Goal: Task Accomplishment & Management: Complete application form

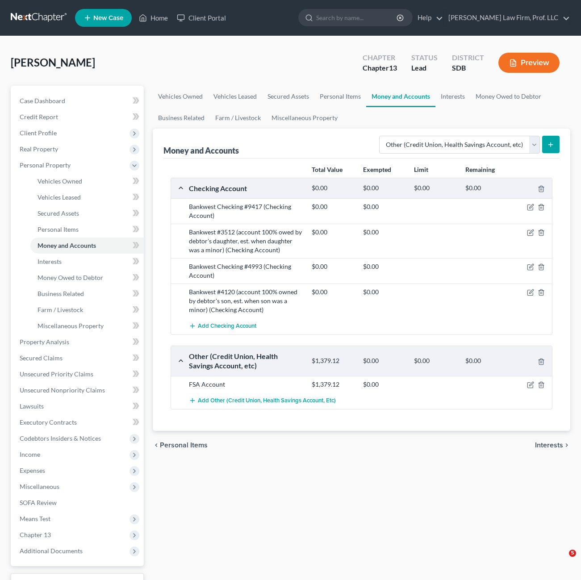
select select "other"
click at [369, 476] on div "Vehicles Owned Vehicles Leased Secured Assets Personal Items Money and Accounts…" at bounding box center [361, 352] width 427 height 532
click at [297, 440] on div "chevron_left Personal Items Interests chevron_right" at bounding box center [362, 445] width 418 height 29
drag, startPoint x: 315, startPoint y: 478, endPoint x: 299, endPoint y: 469, distance: 18.4
click at [315, 478] on div "Vehicles Owned Vehicles Leased Secured Assets Personal Items Money and Accounts…" at bounding box center [361, 352] width 427 height 532
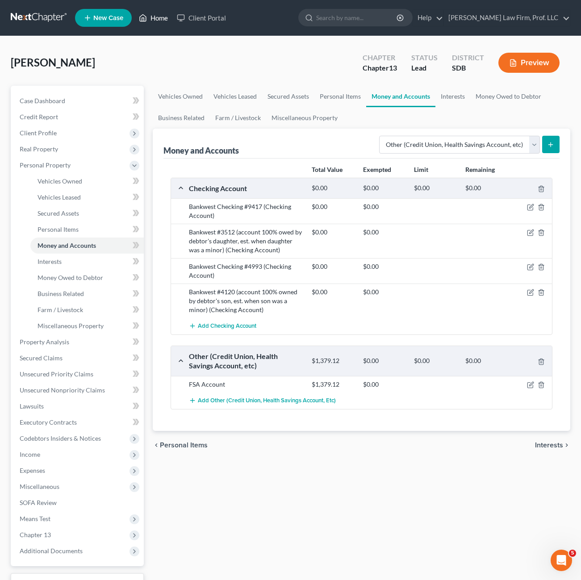
click at [152, 18] on link "Home" at bounding box center [153, 18] width 38 height 16
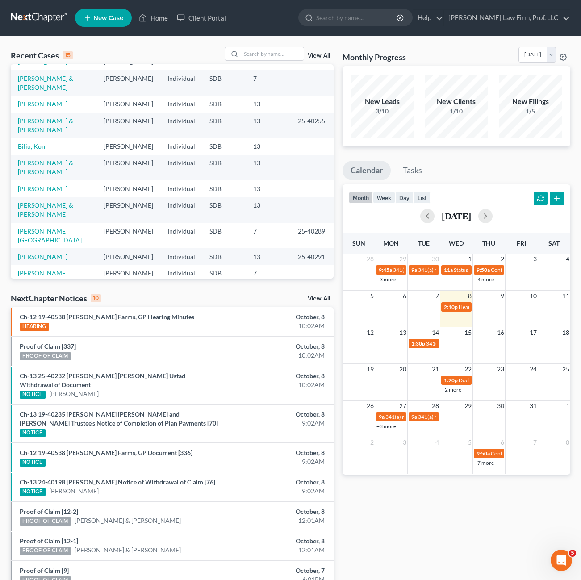
click at [47, 104] on link "[PERSON_NAME]" at bounding box center [43, 104] width 50 height 8
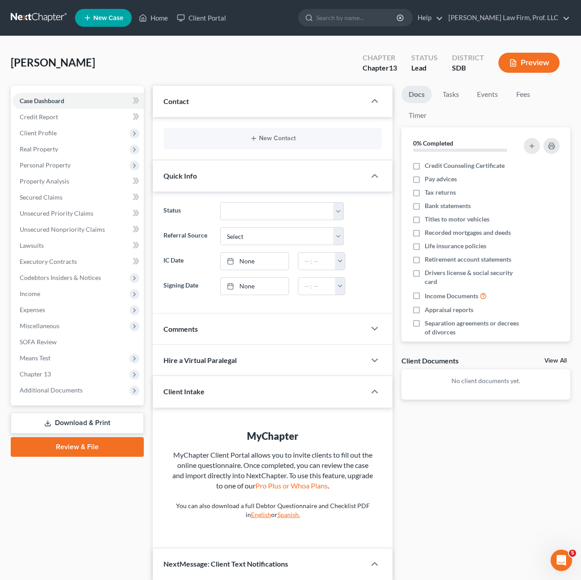
click at [157, 61] on div "[PERSON_NAME] Upgraded Chapter Chapter 13 Status Lead District SDB Preview" at bounding box center [291, 66] width 560 height 39
drag, startPoint x: 281, startPoint y: 321, endPoint x: 278, endPoint y: 301, distance: 20.3
click at [278, 301] on div "Updates & News × Contact New Contact Quick Info Status Discharged Discharged & …" at bounding box center [273, 386] width 240 height 600
click at [67, 296] on span "Income" at bounding box center [78, 294] width 131 height 16
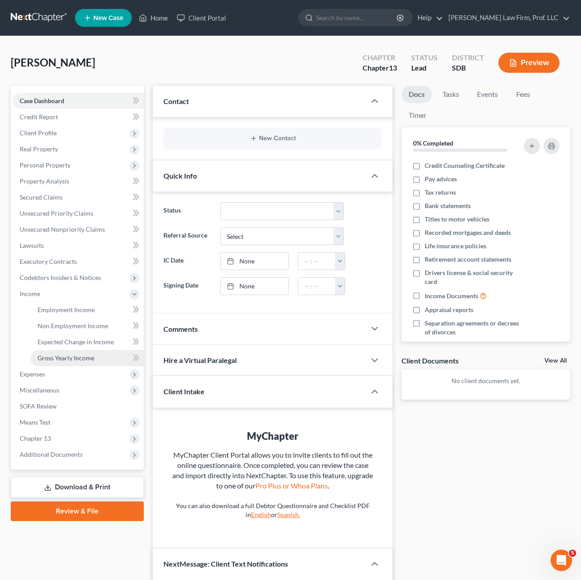
click at [70, 358] on span "Gross Yearly Income" at bounding box center [66, 358] width 57 height 8
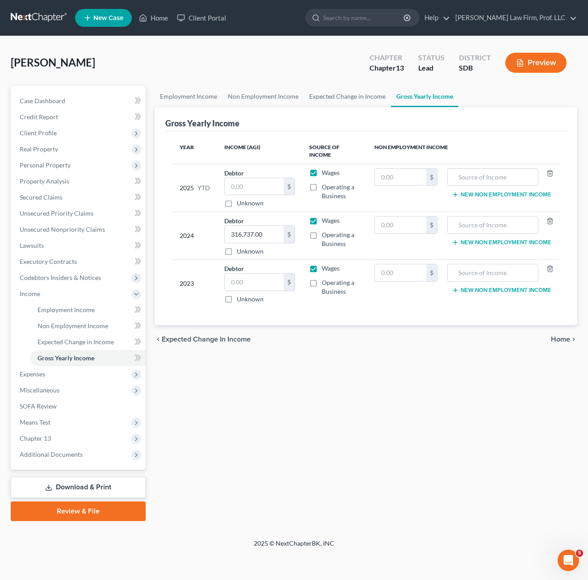
click at [360, 393] on div "Employment Income Non Employment Income Expected Change in Income Gross Yearly …" at bounding box center [365, 303] width 431 height 435
click at [264, 239] on input "316,737.00" at bounding box center [254, 234] width 59 height 17
type input "0"
click at [322, 222] on label "Wages" at bounding box center [331, 220] width 18 height 9
click at [325, 222] on input "Wages" at bounding box center [328, 219] width 6 height 6
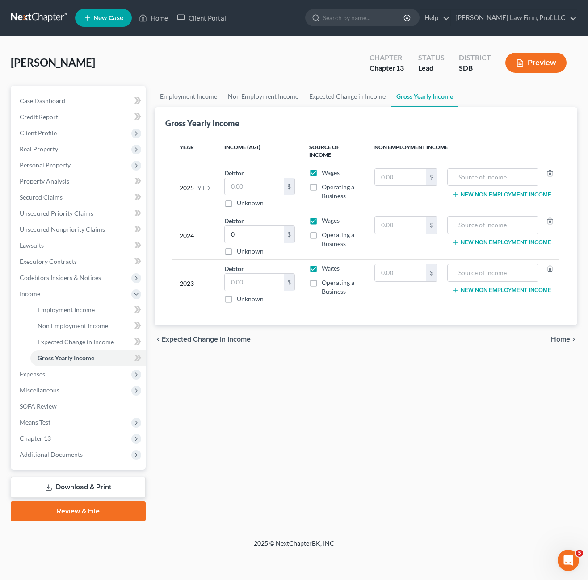
checkbox input "false"
click at [322, 236] on label "Operating a Business" at bounding box center [341, 239] width 38 height 18
click at [325, 236] on input "Operating a Business" at bounding box center [328, 233] width 6 height 6
checkbox input "true"
click at [322, 273] on label "Wages" at bounding box center [331, 268] width 18 height 9
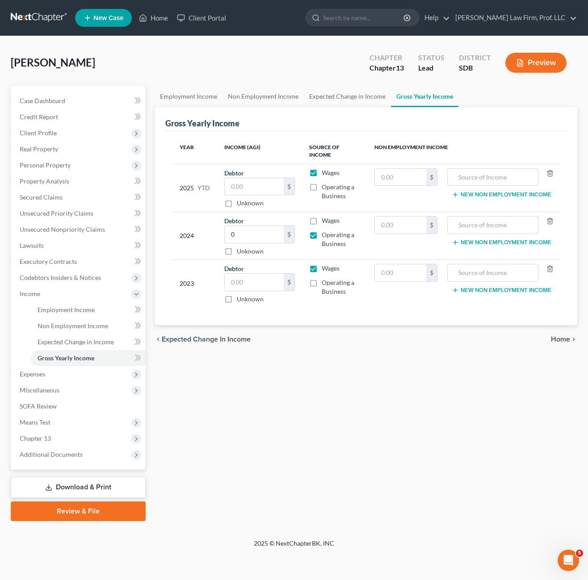
click at [325, 270] on input "Wages" at bounding box center [328, 267] width 6 height 6
checkbox input "false"
click at [322, 283] on label "Operating a Business" at bounding box center [341, 287] width 38 height 18
click at [325, 283] on input "Operating a Business" at bounding box center [328, 281] width 6 height 6
checkbox input "true"
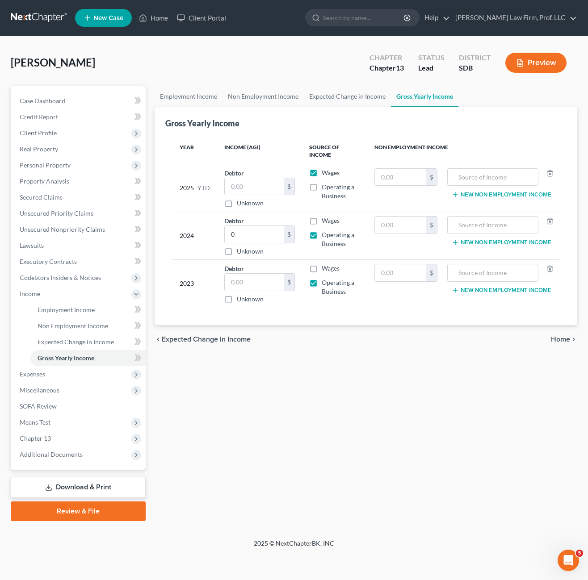
click at [322, 176] on label "Wages" at bounding box center [331, 172] width 18 height 9
click at [325, 174] on input "Wages" at bounding box center [328, 171] width 6 height 6
checkbox input "false"
click at [322, 188] on label "Operating a Business" at bounding box center [341, 192] width 38 height 18
click at [325, 188] on input "Operating a Business" at bounding box center [328, 186] width 6 height 6
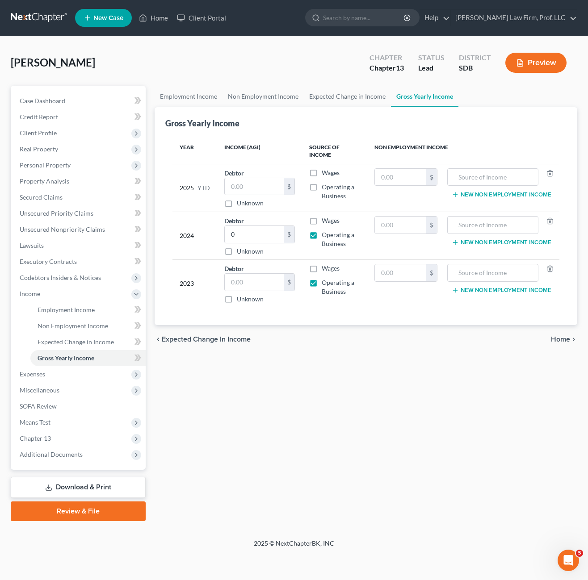
checkbox input "true"
click at [246, 184] on input "text" at bounding box center [254, 186] width 59 height 17
click at [265, 280] on input "text" at bounding box center [254, 282] width 59 height 17
type input "63,409"
click at [314, 356] on div "Employment Income Non Employment Income Expected Change in Income Gross Yearly …" at bounding box center [365, 303] width 431 height 435
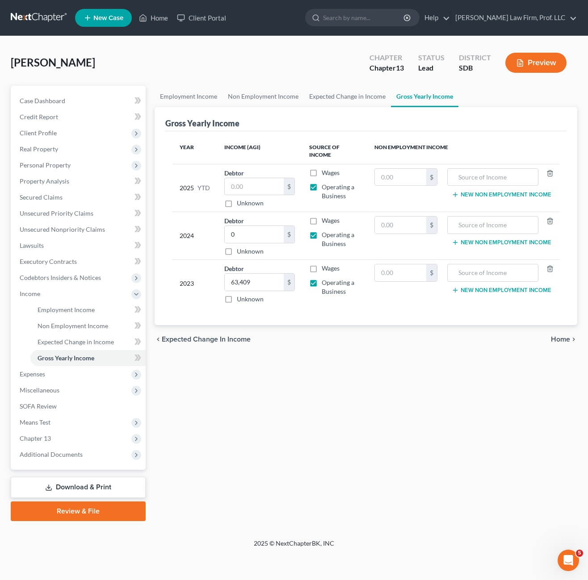
drag, startPoint x: 340, startPoint y: 430, endPoint x: 264, endPoint y: 409, distance: 78.8
click at [339, 431] on div "Employment Income Non Employment Income Expected Change in Income Gross Yearly …" at bounding box center [365, 303] width 431 height 435
click at [478, 173] on input "text" at bounding box center [492, 177] width 81 height 17
click at [476, 272] on input "text" at bounding box center [492, 272] width 81 height 17
type input "O"
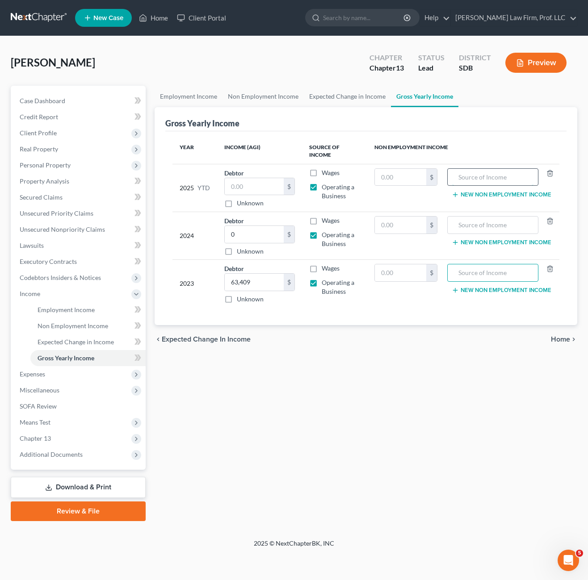
click at [482, 175] on input "text" at bounding box center [492, 177] width 81 height 17
click at [502, 177] on input "text" at bounding box center [492, 177] width 81 height 17
type input "Brown Pharmacy LLC"
drag, startPoint x: 516, startPoint y: 175, endPoint x: 405, endPoint y: 163, distance: 112.2
click at [409, 163] on table "Year Income (AGI) Source of Income Non Employment Income 2025 YTD Debtor $ Unkn…" at bounding box center [365, 222] width 387 height 169
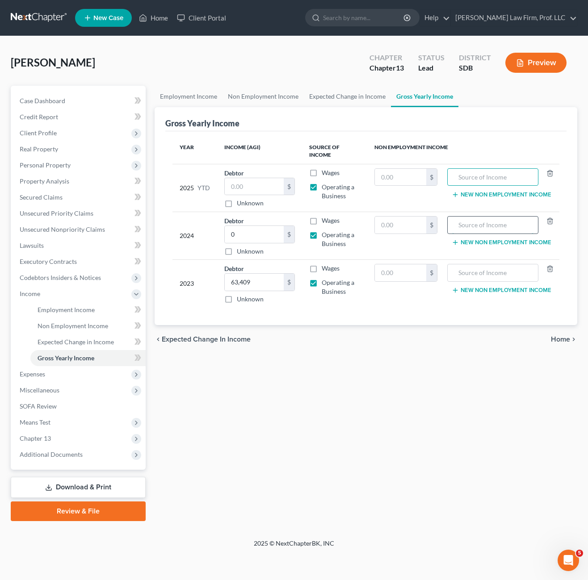
click at [472, 226] on input "text" at bounding box center [492, 225] width 81 height 17
type input "Brown Pharmacy LLC"
click at [322, 188] on label "Operating a Business" at bounding box center [341, 192] width 38 height 18
click at [325, 188] on input "Operating a Business" at bounding box center [328, 186] width 6 height 6
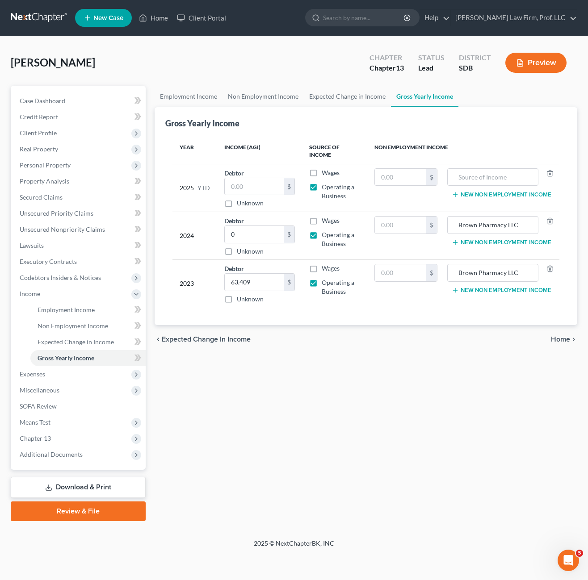
checkbox input "false"
click at [322, 176] on label "Wages" at bounding box center [331, 172] width 18 height 9
click at [325, 174] on input "Wages" at bounding box center [328, 171] width 6 height 6
checkbox input "true"
click at [246, 415] on div "Employment Income Non Employment Income Expected Change in Income Gross Yearly …" at bounding box center [365, 303] width 431 height 435
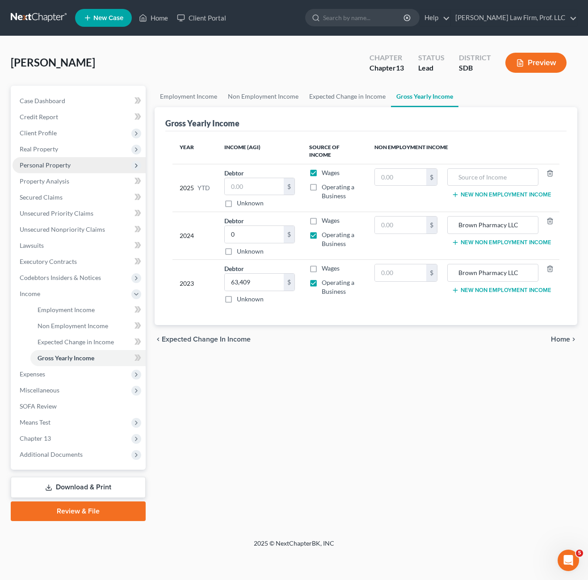
click at [62, 166] on span "Personal Property" at bounding box center [45, 165] width 51 height 8
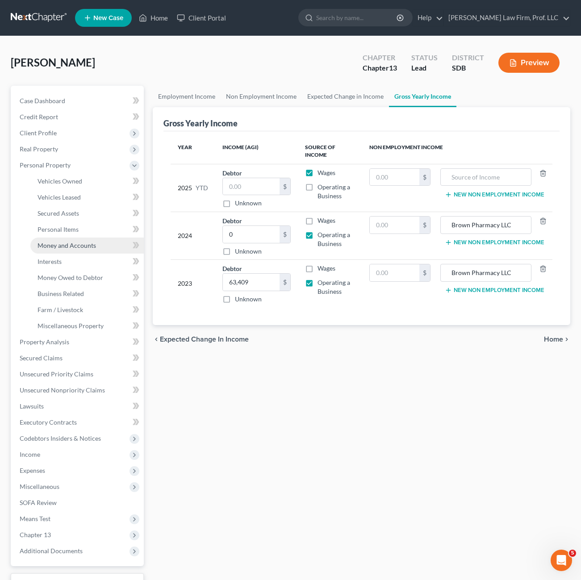
click at [72, 245] on span "Money and Accounts" at bounding box center [67, 246] width 59 height 8
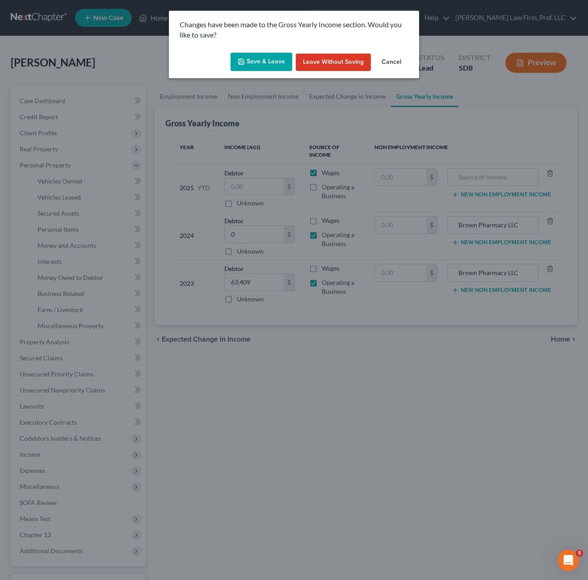
click at [262, 54] on button "Save & Leave" at bounding box center [261, 62] width 62 height 19
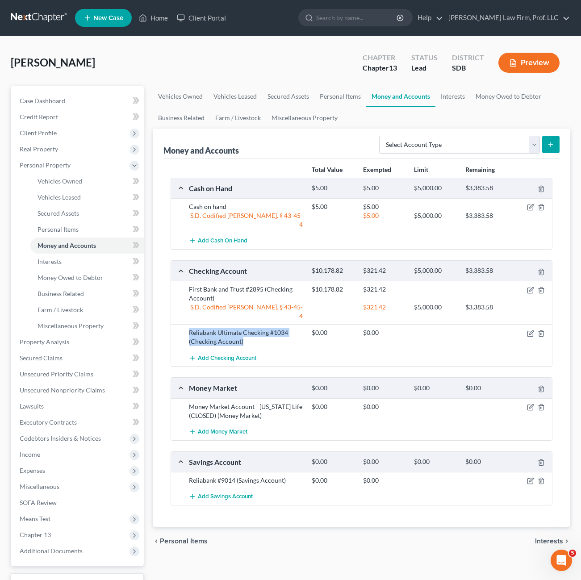
drag, startPoint x: 272, startPoint y: 329, endPoint x: 185, endPoint y: 312, distance: 87.8
click at [185, 324] on div "Reliabank Ultimate Checking #1034 (Checking Account) $0.00 $0.00" at bounding box center [361, 336] width 381 height 25
click at [40, 456] on span "Income" at bounding box center [30, 455] width 21 height 8
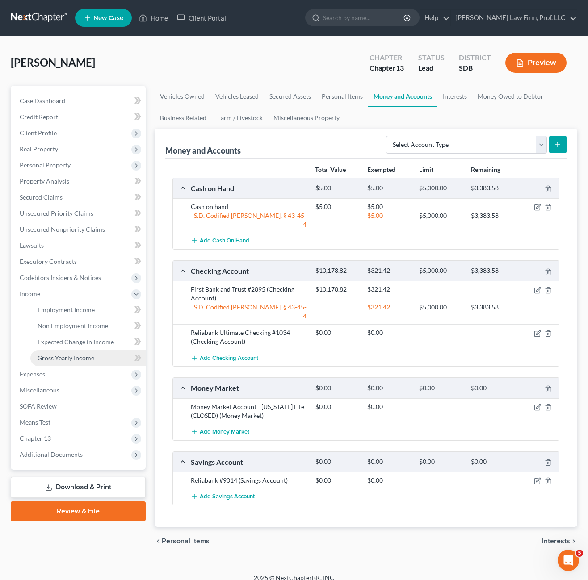
click at [65, 360] on span "Gross Yearly Income" at bounding box center [66, 358] width 57 height 8
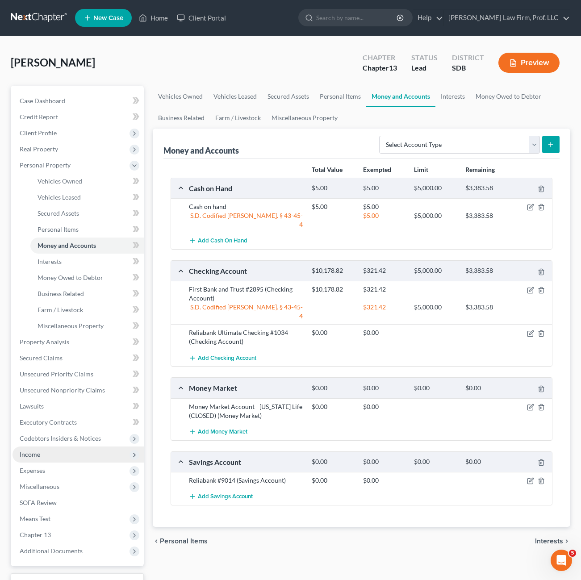
click at [45, 451] on span "Income" at bounding box center [78, 455] width 131 height 16
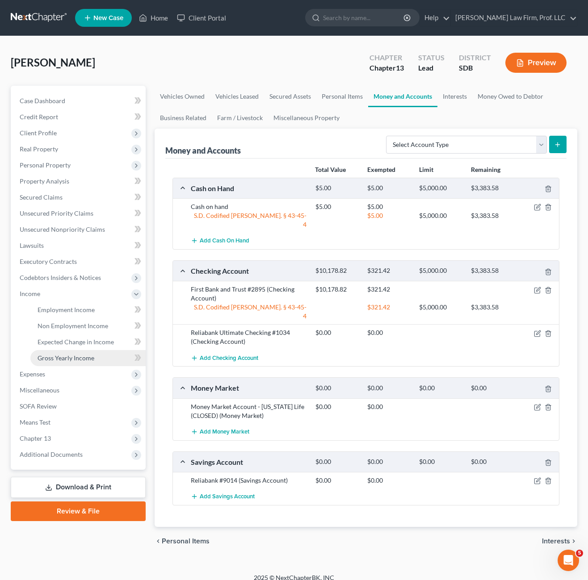
click at [73, 359] on span "Gross Yearly Income" at bounding box center [66, 358] width 57 height 8
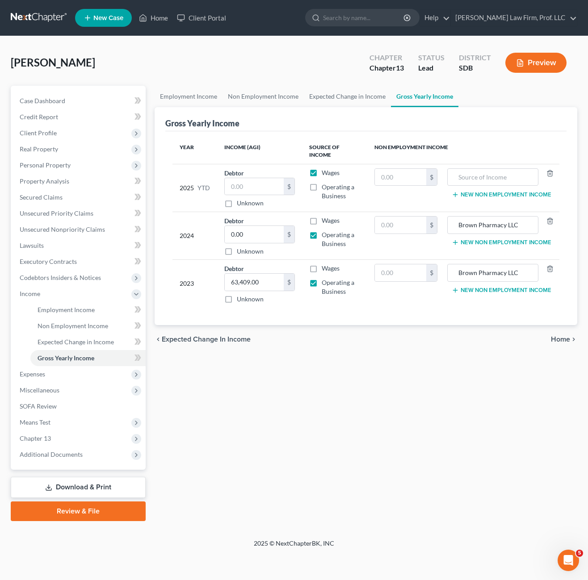
click at [255, 408] on div "Employment Income Non Employment Income Expected Change in Income Gross Yearly …" at bounding box center [365, 303] width 431 height 435
click at [362, 316] on div "Year Income (AGI) Source of Income Non Employment Income 2025 YTD Debtor $ Unkn…" at bounding box center [365, 228] width 401 height 194
click at [264, 285] on input "63,409.00" at bounding box center [254, 282] width 59 height 17
click at [412, 278] on input "text" at bounding box center [400, 272] width 51 height 17
type input "4,331,812"
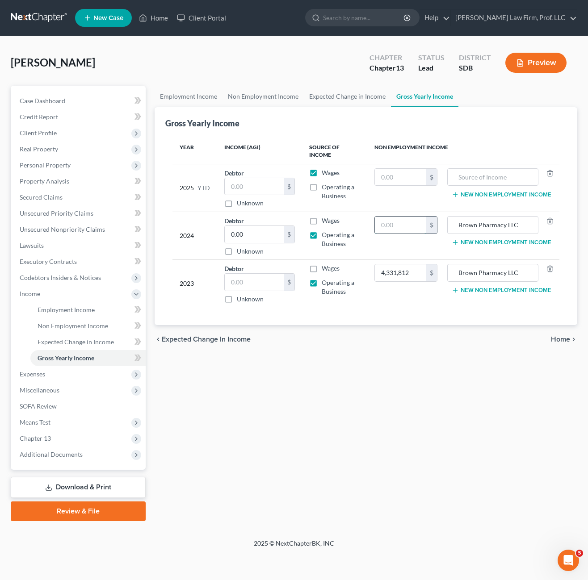
click at [387, 230] on input "text" at bounding box center [400, 225] width 51 height 17
type input "3,847,803"
click at [388, 436] on div "Employment Income Non Employment Income Expected Change in Income Gross Yearly …" at bounding box center [365, 303] width 431 height 435
click at [394, 177] on input "text" at bounding box center [400, 177] width 51 height 17
click at [157, 21] on link "Home" at bounding box center [153, 18] width 38 height 16
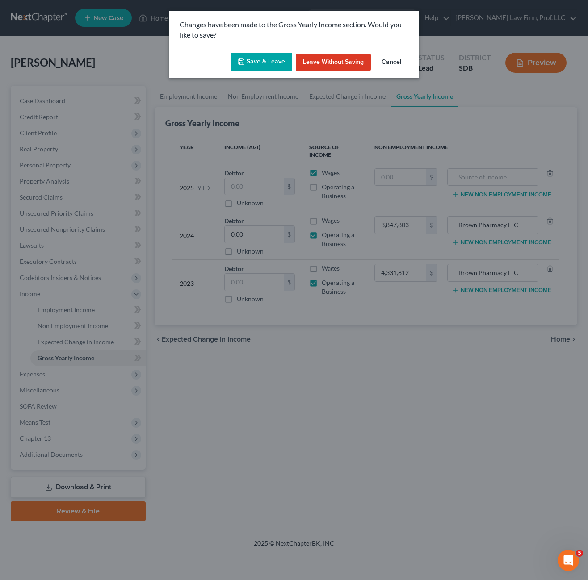
click at [273, 65] on button "Save & Leave" at bounding box center [261, 62] width 62 height 19
